Goal: Information Seeking & Learning: Check status

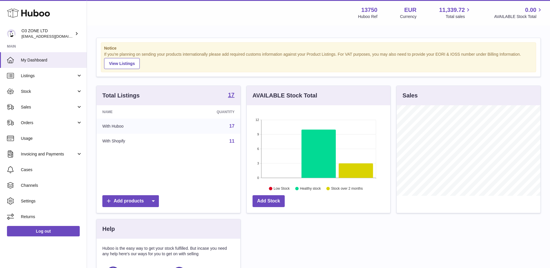
scroll to position [90, 144]
click at [40, 104] on span "Sales" at bounding box center [48, 107] width 55 height 6
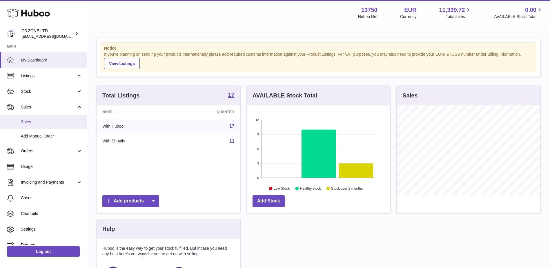
click at [37, 120] on span "Sales" at bounding box center [51, 122] width 61 height 6
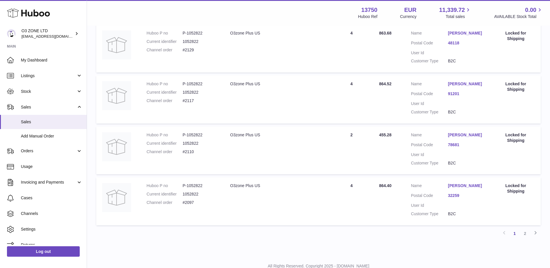
scroll to position [447, 0]
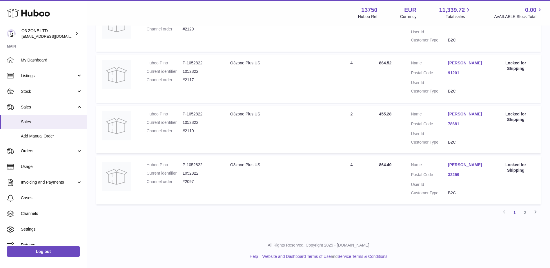
drag, startPoint x: 524, startPoint y: 214, endPoint x: 524, endPoint y: 218, distance: 4.1
click at [524, 214] on link "2" at bounding box center [525, 212] width 10 height 10
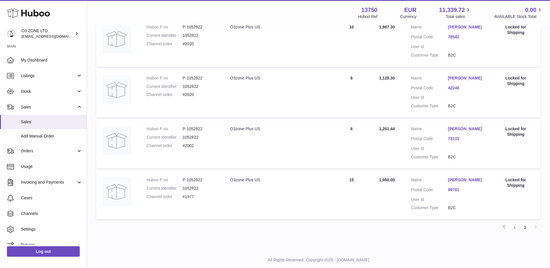
scroll to position [295, 0]
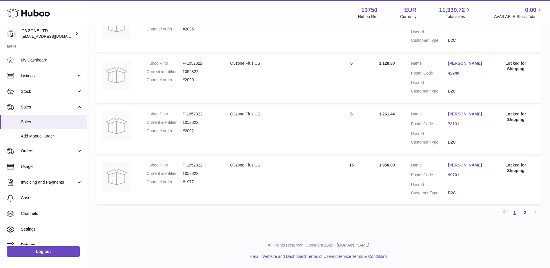
click at [516, 212] on link "1" at bounding box center [514, 212] width 10 height 10
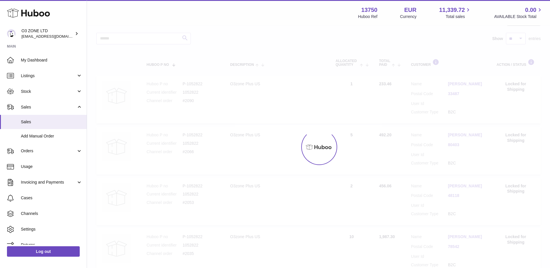
scroll to position [26, 0]
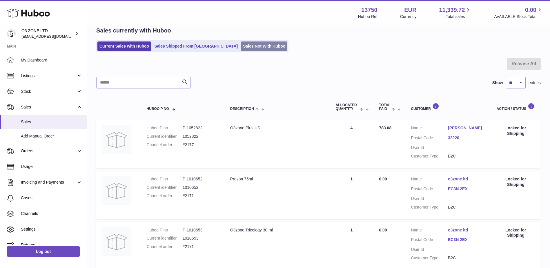
click at [241, 47] on link "Sales Not With Huboo" at bounding box center [264, 46] width 46 height 10
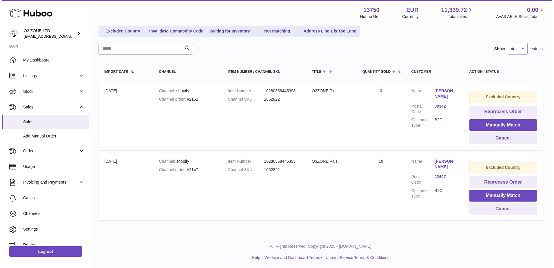
scroll to position [74, 0]
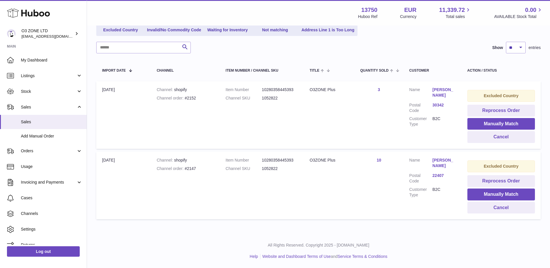
click at [442, 105] on link "30342" at bounding box center [444, 105] width 23 height 6
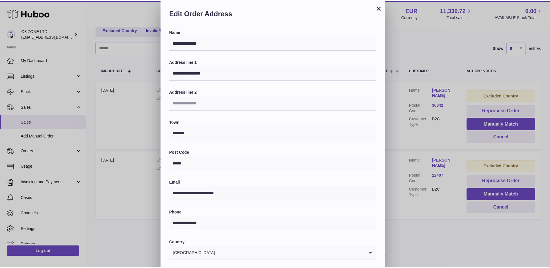
scroll to position [0, 0]
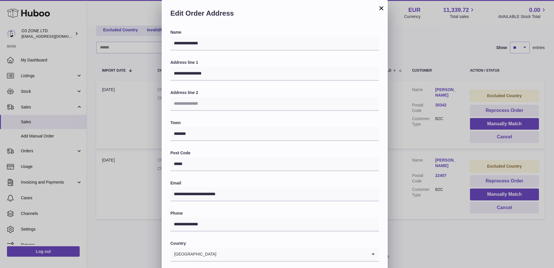
drag, startPoint x: 383, startPoint y: 6, endPoint x: 429, endPoint y: 19, distance: 48.1
click at [384, 7] on button "×" at bounding box center [381, 8] width 7 height 7
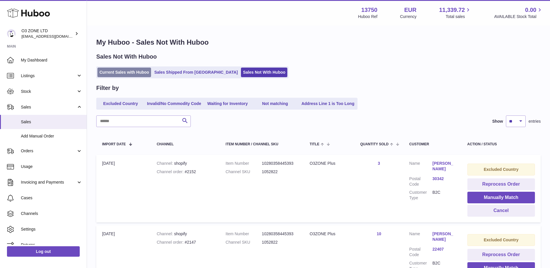
click at [125, 75] on link "Current Sales with Huboo" at bounding box center [124, 73] width 54 height 10
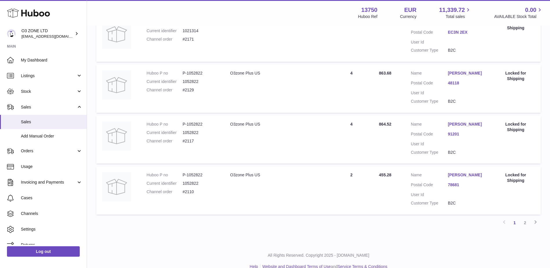
scroll to position [447, 0]
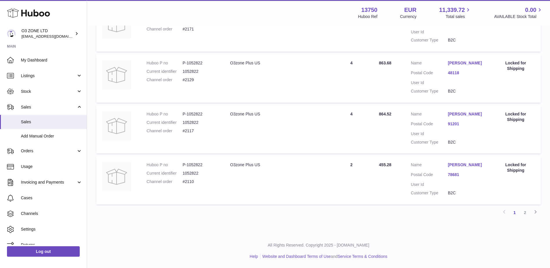
click at [524, 213] on link "2" at bounding box center [525, 212] width 10 height 10
click at [451, 175] on link "99701" at bounding box center [466, 176] width 37 height 6
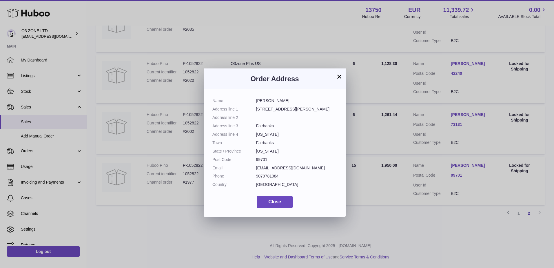
click at [339, 77] on button "×" at bounding box center [339, 76] width 7 height 7
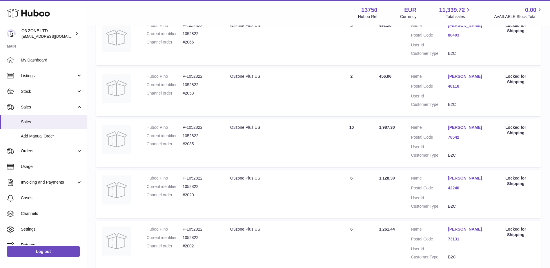
scroll to position [229, 0]
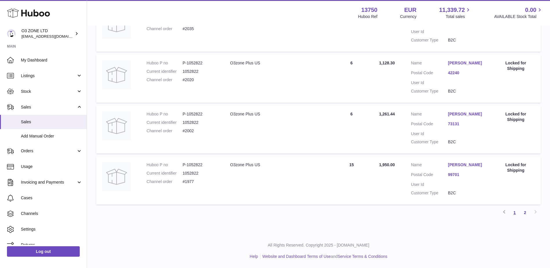
click at [518, 215] on link "1" at bounding box center [514, 212] width 10 height 10
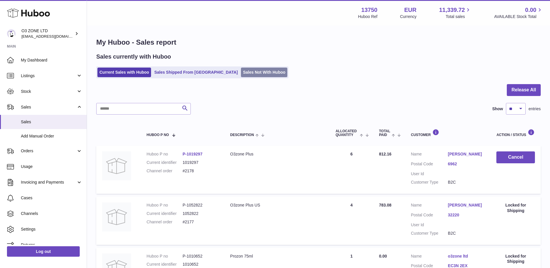
click at [246, 73] on link "Sales Not With Huboo" at bounding box center [264, 73] width 46 height 10
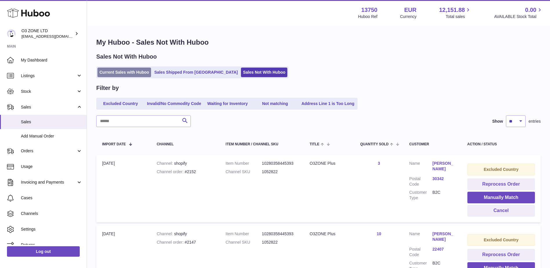
click at [137, 70] on link "Current Sales with Huboo" at bounding box center [124, 73] width 54 height 10
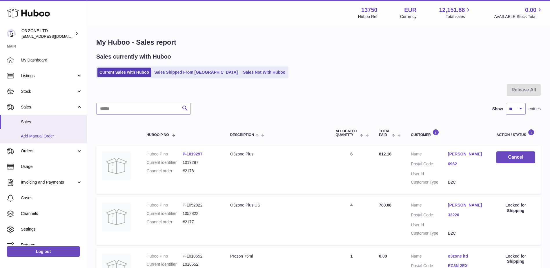
click at [37, 130] on link "Add Manual Order" at bounding box center [43, 136] width 87 height 14
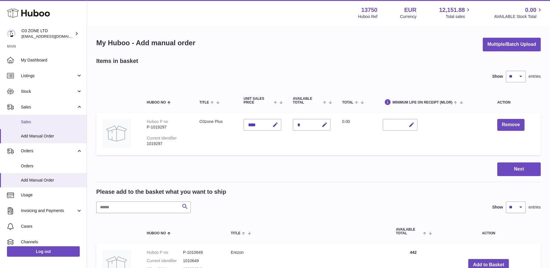
click at [34, 122] on span "Sales" at bounding box center [51, 122] width 61 height 6
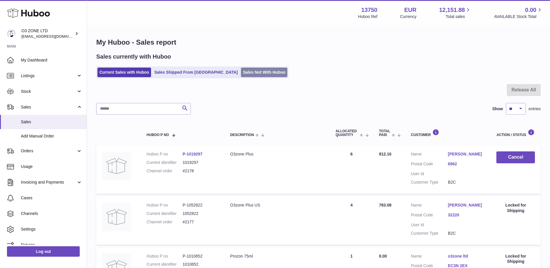
click at [241, 68] on link "Sales Not With Huboo" at bounding box center [264, 73] width 46 height 10
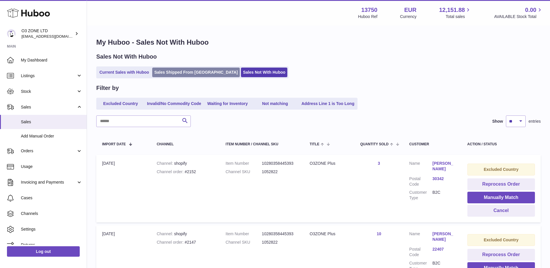
click at [178, 69] on link "Sales Shipped From [GEOGRAPHIC_DATA]" at bounding box center [196, 73] width 88 height 10
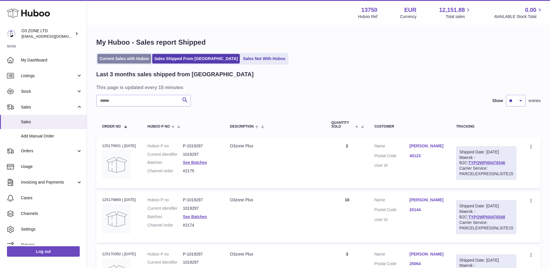
click at [135, 55] on link "Current Sales with Huboo" at bounding box center [124, 59] width 54 height 10
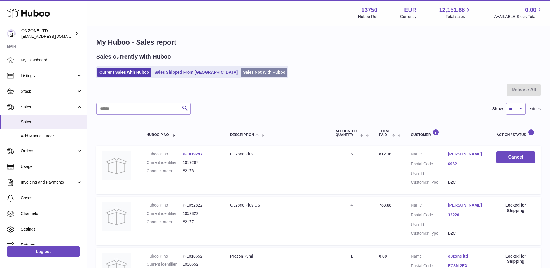
click at [241, 72] on link "Sales Not With Huboo" at bounding box center [264, 73] width 46 height 10
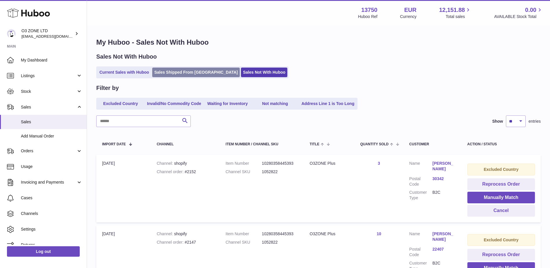
click at [182, 73] on link "Sales Shipped From [GEOGRAPHIC_DATA]" at bounding box center [196, 73] width 88 height 10
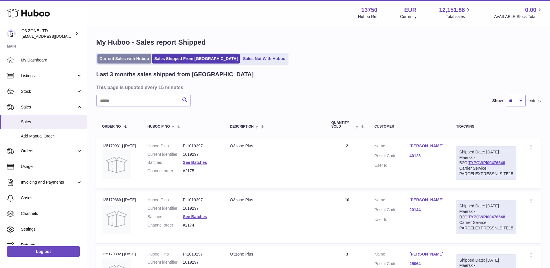
click at [128, 59] on link "Current Sales with Huboo" at bounding box center [124, 59] width 54 height 10
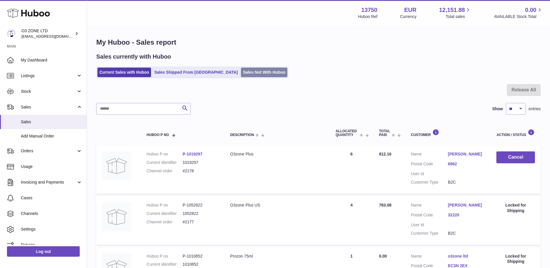
click at [245, 72] on link "Sales Not With Huboo" at bounding box center [264, 73] width 46 height 10
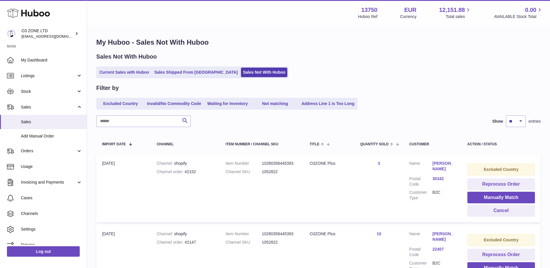
click at [173, 66] on ul "Current Sales with Huboo Sales Shipped From Huboo Sales Not With Huboo" at bounding box center [192, 72] width 192 height 12
click at [162, 71] on link "Sales Shipped From [GEOGRAPHIC_DATA]" at bounding box center [196, 73] width 88 height 10
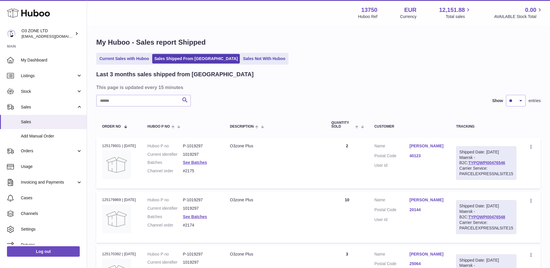
drag, startPoint x: 135, startPoint y: 58, endPoint x: 194, endPoint y: 81, distance: 63.2
click at [135, 58] on link "Current Sales with Huboo" at bounding box center [124, 59] width 54 height 10
